Goal: Information Seeking & Learning: Learn about a topic

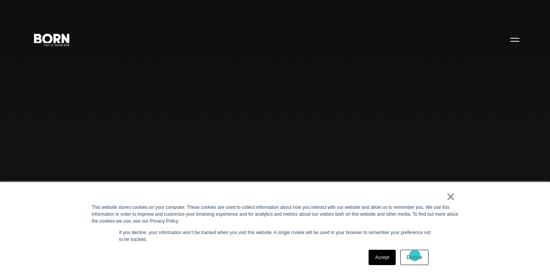
click at [415, 255] on link "Decline" at bounding box center [415, 257] width 28 height 15
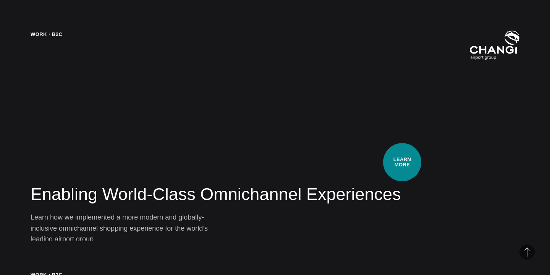
scroll to position [1135, 0]
click at [403, 162] on div "Work・B2C Enabling World-Class Omnichannel Experiences Learn how we implemented …" at bounding box center [275, 137] width 550 height 275
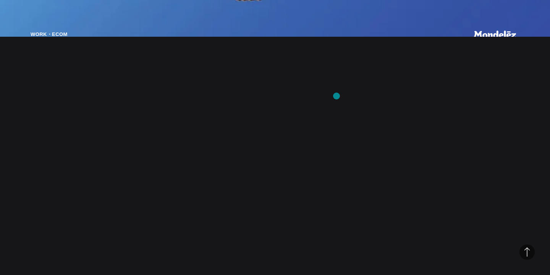
scroll to position [0, 0]
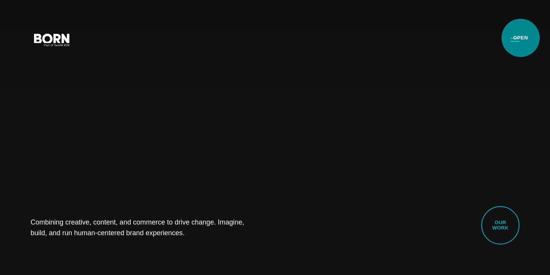
click at [521, 38] on button "Primary Menu" at bounding box center [515, 39] width 18 height 16
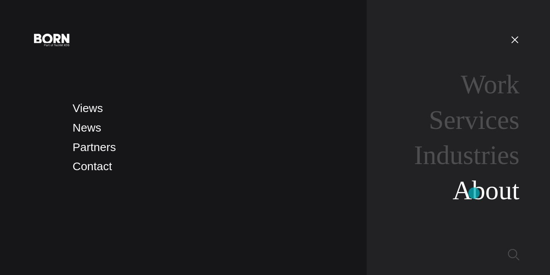
click at [474, 193] on link "About" at bounding box center [486, 189] width 67 height 29
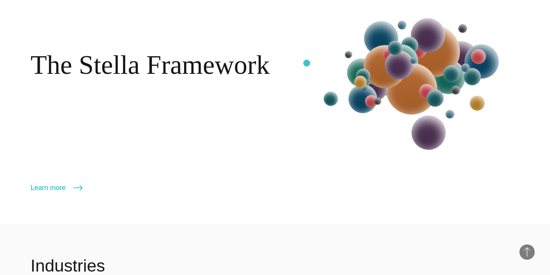
scroll to position [881, 0]
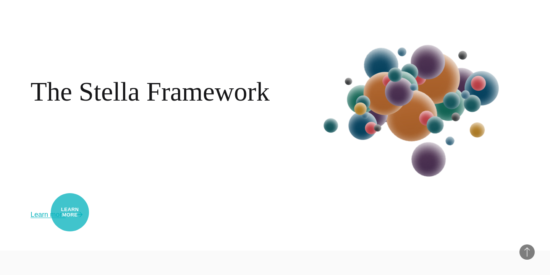
click at [70, 212] on link "Learn more" at bounding box center [57, 214] width 52 height 11
